Goal: Task Accomplishment & Management: Manage account settings

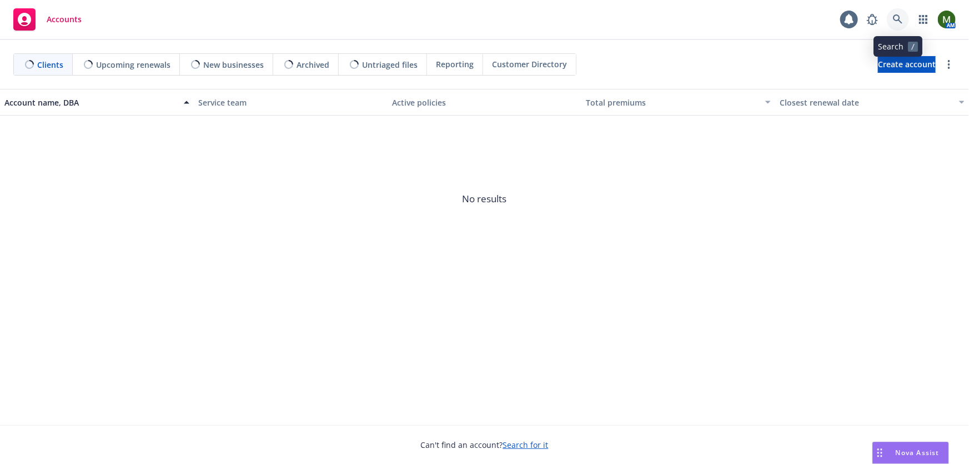
click at [900, 19] on icon at bounding box center [897, 18] width 9 height 9
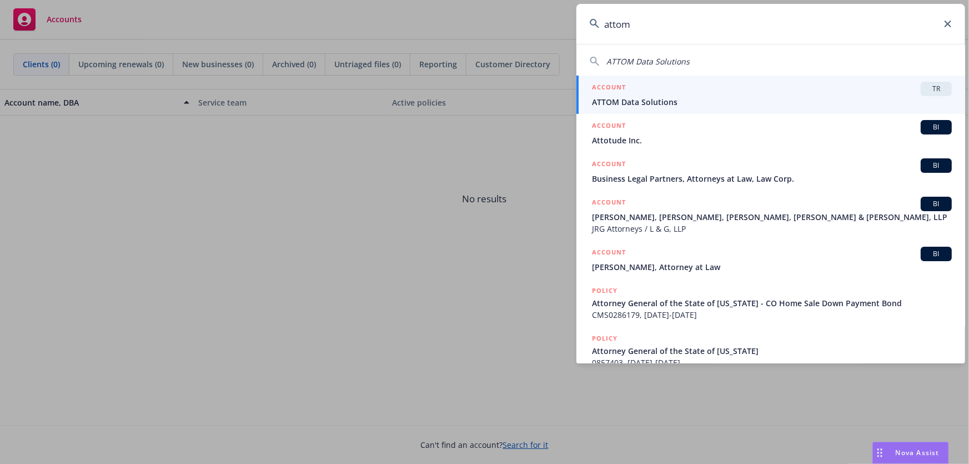
type input "attom"
click at [755, 87] on div "ACCOUNT TR" at bounding box center [772, 89] width 360 height 14
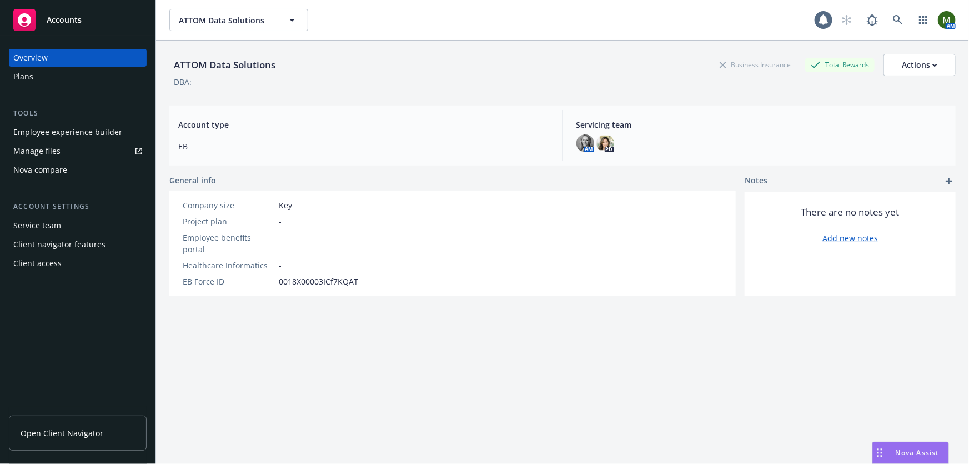
click at [60, 260] on div "Client access" at bounding box center [77, 263] width 129 height 18
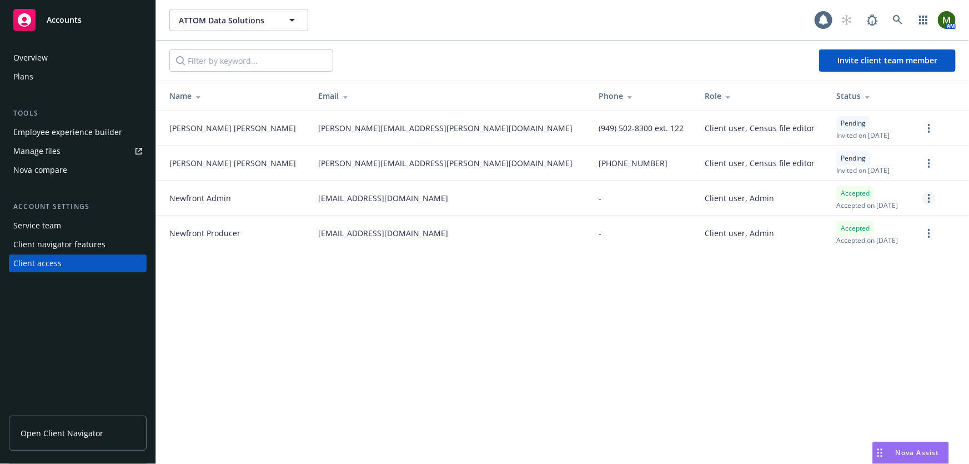
click at [932, 195] on link "more" at bounding box center [928, 198] width 13 height 13
click at [662, 278] on div "ATTOM Data Solutions ATTOM Data Solutions 1 AM Invite client team member Name E…" at bounding box center [562, 232] width 813 height 464
click at [933, 202] on link "more" at bounding box center [928, 198] width 13 height 13
click at [842, 299] on link "Remove team member" at bounding box center [870, 296] width 129 height 22
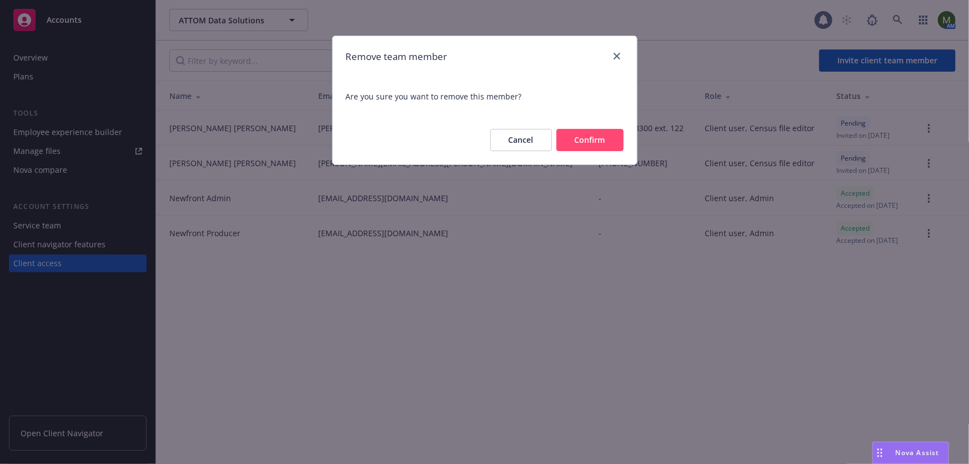
click at [528, 144] on button "Cancel" at bounding box center [521, 140] width 62 height 22
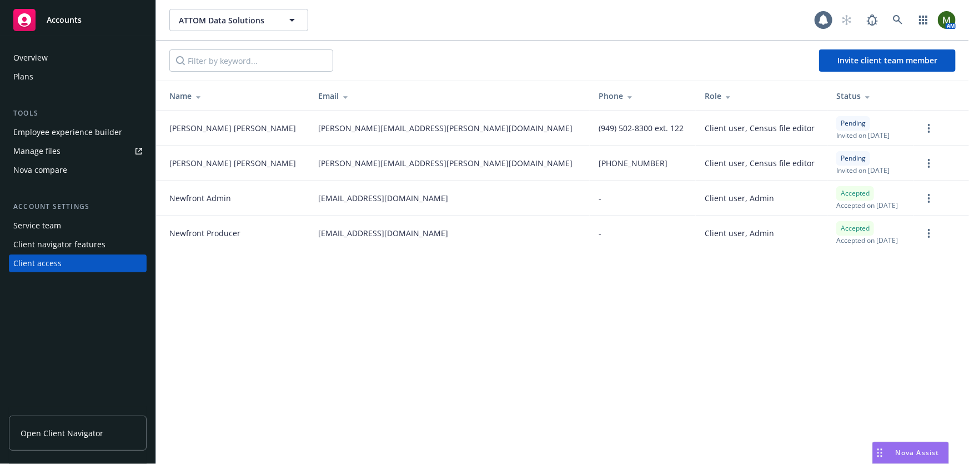
click at [67, 61] on div "Overview" at bounding box center [77, 58] width 129 height 18
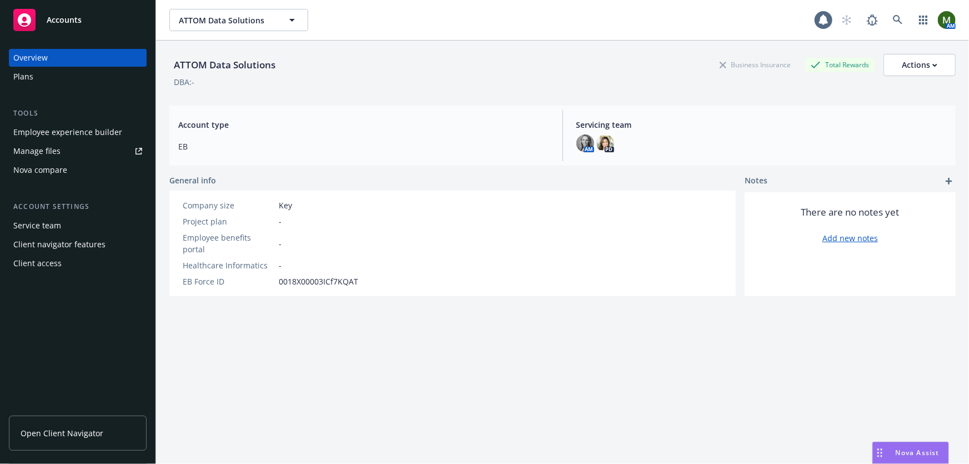
click at [83, 250] on div "Client navigator features" at bounding box center [59, 244] width 92 height 18
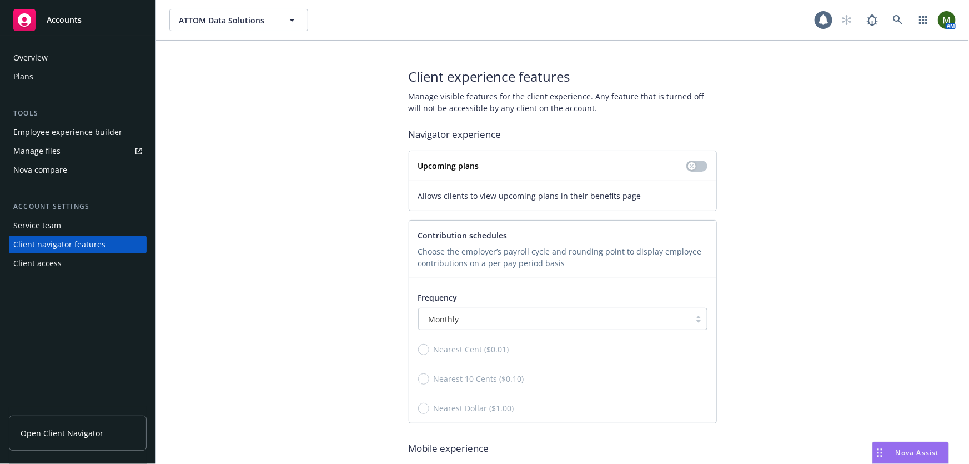
click at [94, 266] on div "Client access" at bounding box center [77, 263] width 129 height 18
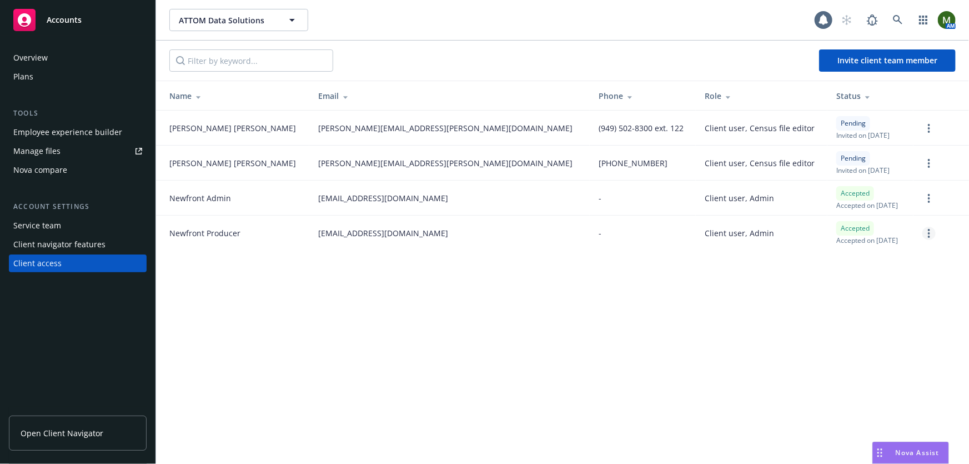
click at [927, 233] on link "more" at bounding box center [928, 233] width 13 height 13
click at [855, 328] on link "Remove team member" at bounding box center [870, 332] width 129 height 22
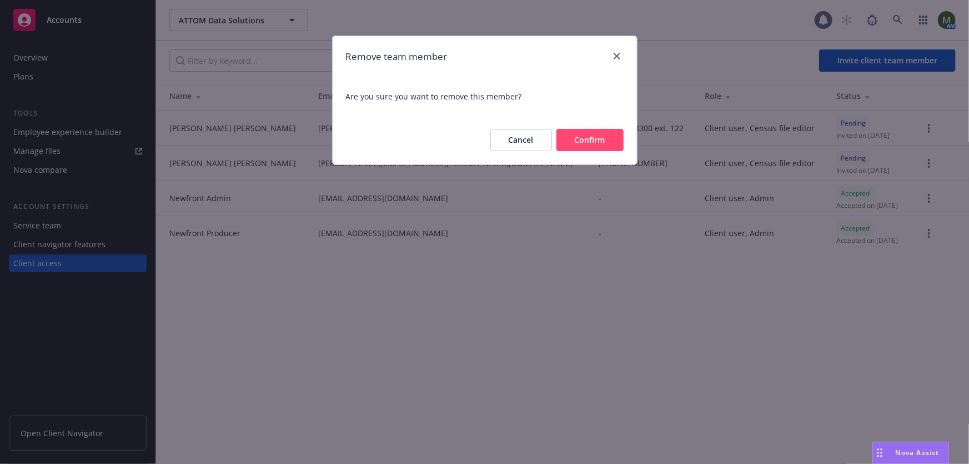
click at [605, 135] on button "Confirm" at bounding box center [589, 140] width 67 height 22
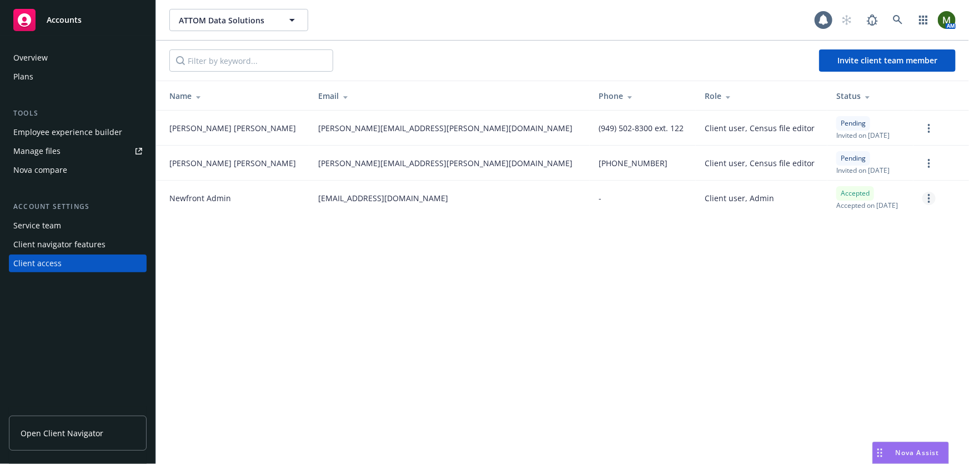
click at [931, 200] on link "more" at bounding box center [928, 198] width 13 height 13
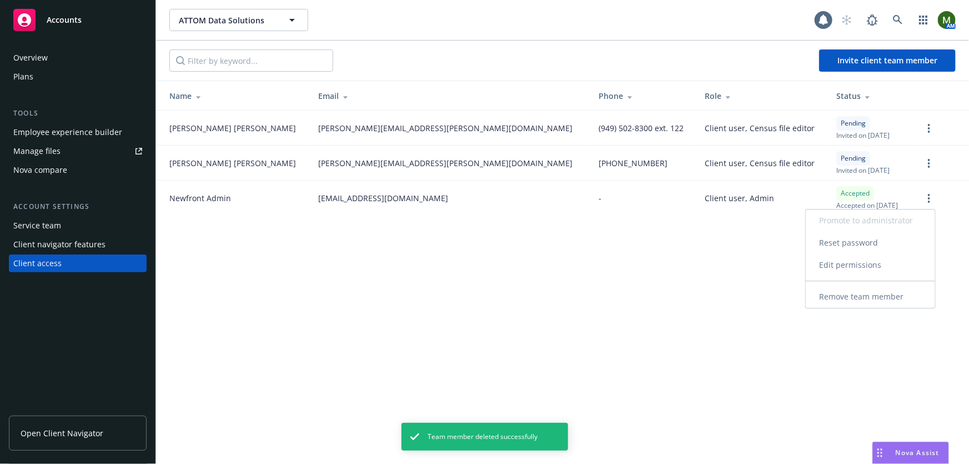
click at [882, 298] on link "Remove team member" at bounding box center [870, 296] width 129 height 22
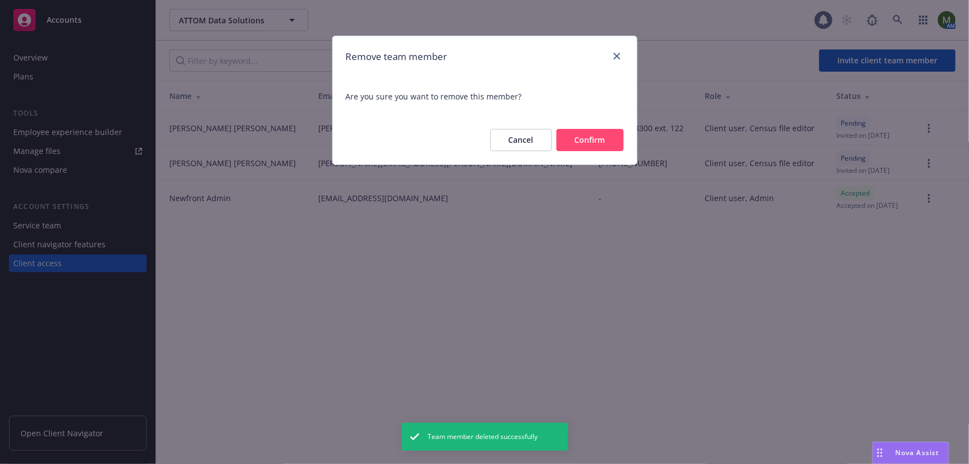
click at [599, 144] on button "Confirm" at bounding box center [589, 140] width 67 height 22
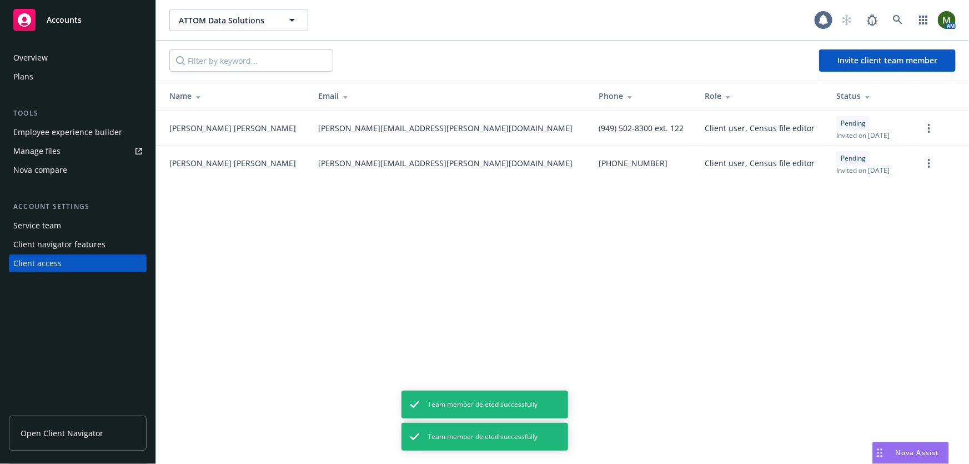
click at [694, 280] on div "ATTOM Data Solutions ATTOM Data Solutions 1 AM Invite client team member Name E…" at bounding box center [562, 232] width 813 height 464
click at [92, 438] on span "Open Client Navigator" at bounding box center [62, 433] width 83 height 12
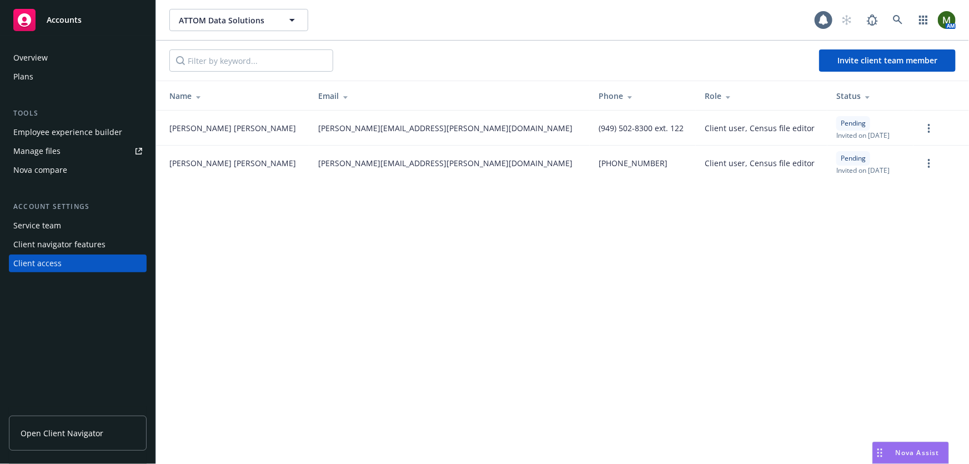
click at [64, 55] on div "Overview" at bounding box center [77, 58] width 129 height 18
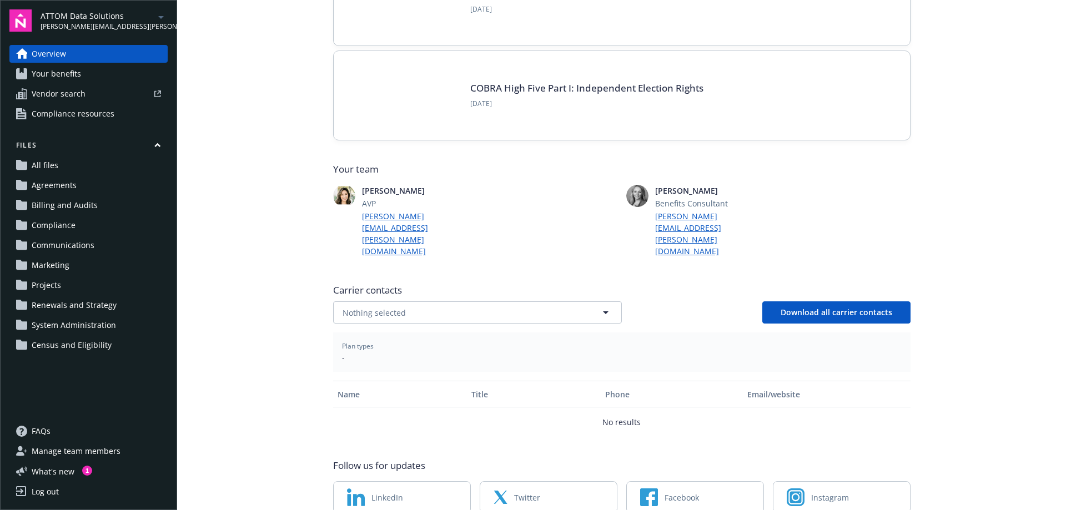
scroll to position [177, 0]
